Goal: Obtain resource: Download file/media

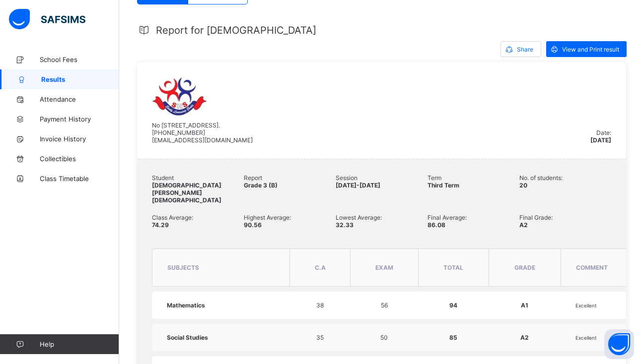
scroll to position [186, 0]
click at [572, 52] on span "View and Print result" at bounding box center [590, 49] width 57 height 7
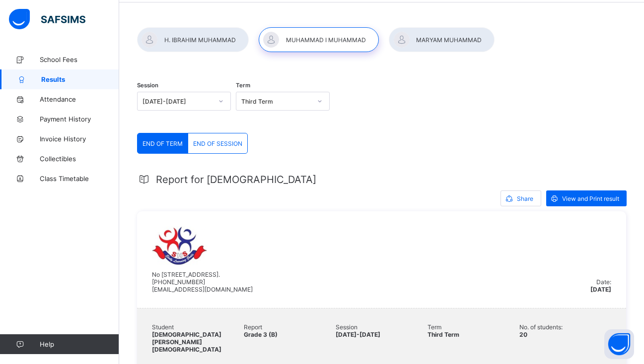
scroll to position [0, 0]
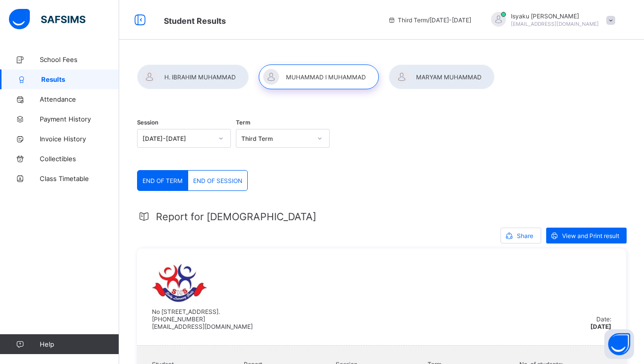
click at [216, 185] on div "END OF SESSION" at bounding box center [217, 181] width 59 height 20
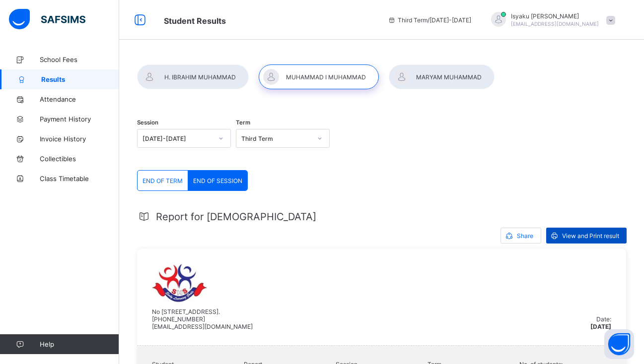
click at [575, 233] on span "View and Print result" at bounding box center [590, 235] width 57 height 7
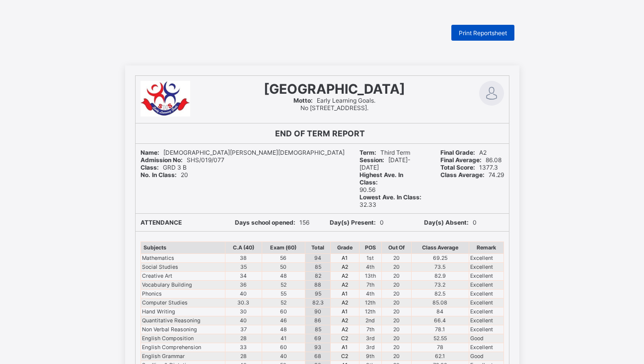
click at [473, 35] on span "Print Reportsheet" at bounding box center [483, 32] width 48 height 7
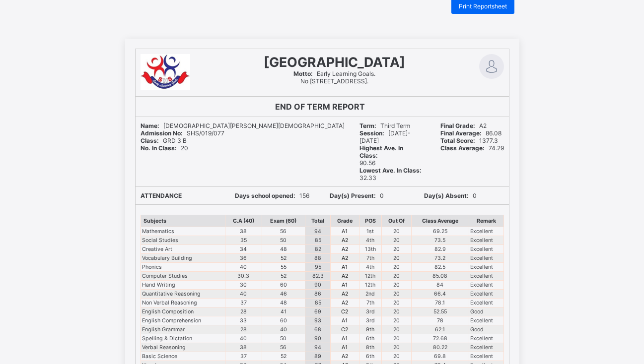
scroll to position [27, 0]
